Goal: Find specific page/section: Find specific page/section

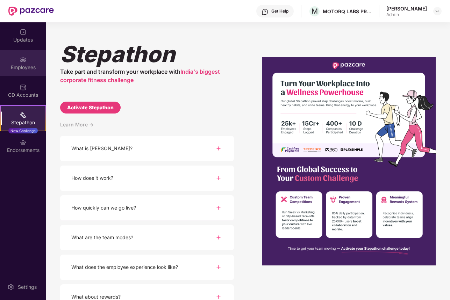
click at [31, 67] on div "Employees" at bounding box center [23, 67] width 46 height 7
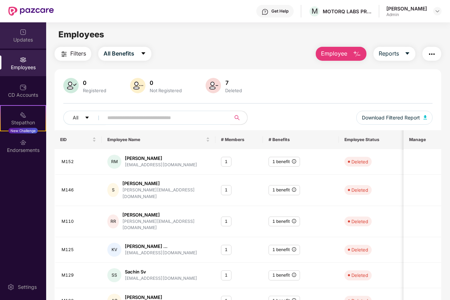
click at [25, 36] on div "Updates" at bounding box center [23, 39] width 46 height 7
